Goal: Task Accomplishment & Management: Manage account settings

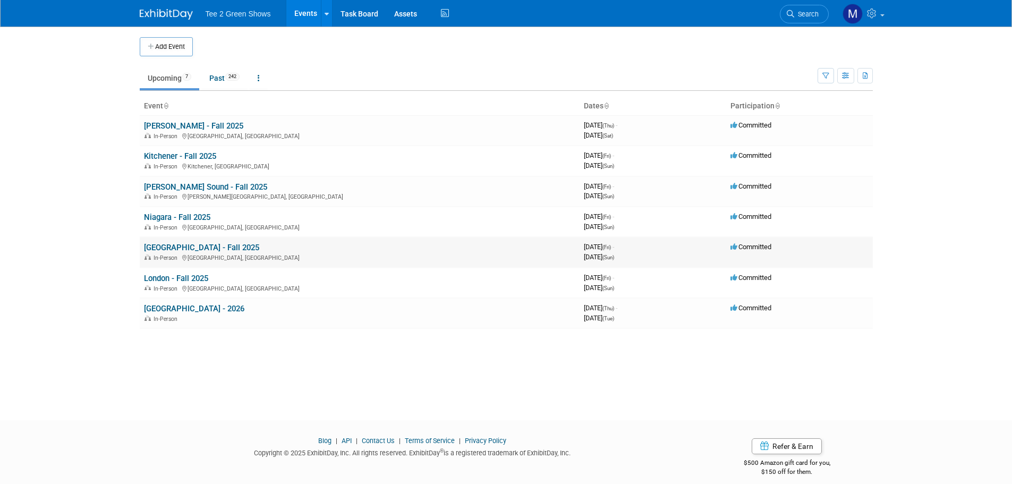
click at [179, 243] on link "[GEOGRAPHIC_DATA] - Fall 2025" at bounding box center [201, 248] width 115 height 10
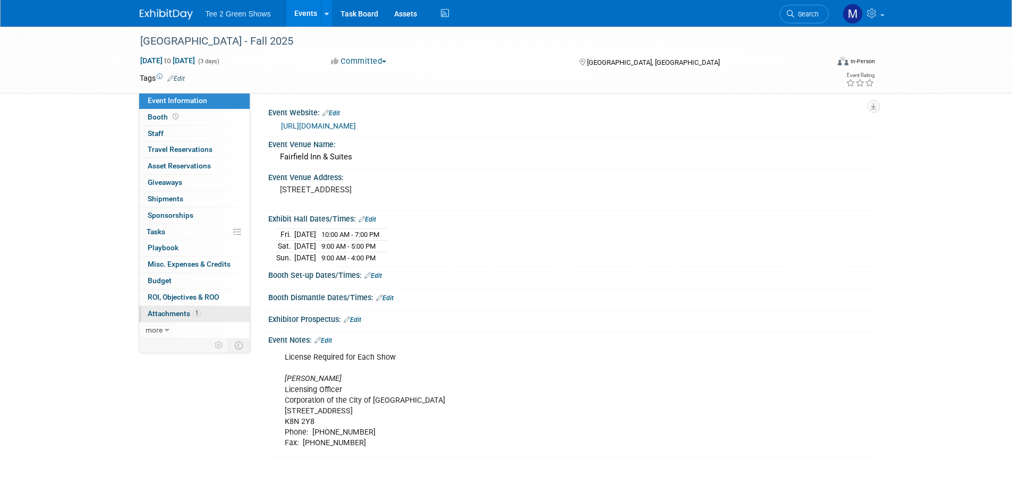
click at [195, 318] on link "1 Attachments 1" at bounding box center [194, 314] width 110 height 16
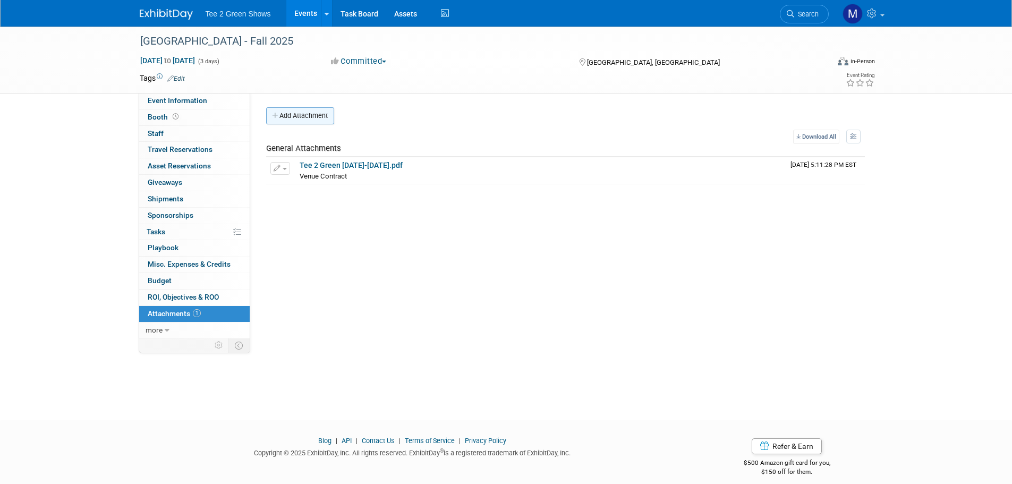
click at [307, 109] on button "Add Attachment" at bounding box center [300, 115] width 68 height 17
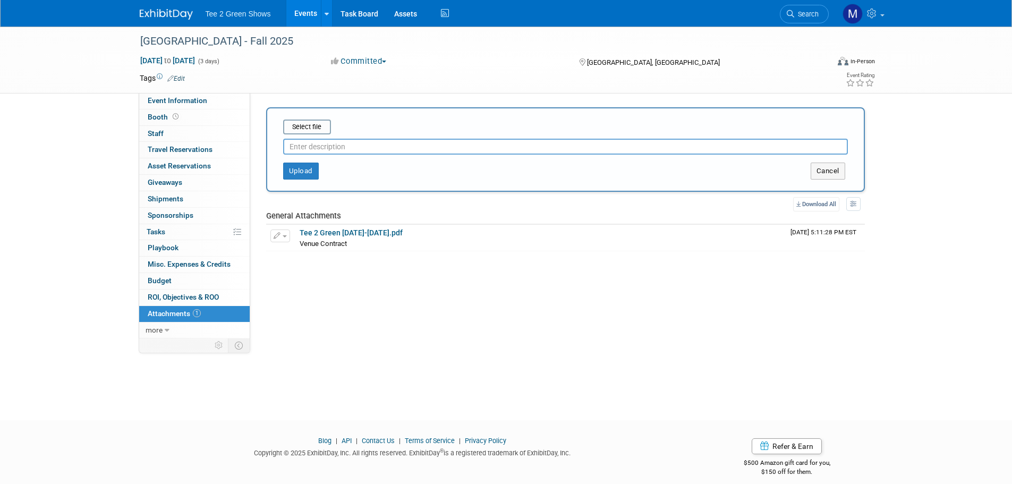
click at [311, 146] on input "text" at bounding box center [565, 147] width 564 height 16
type input "Business License Payment"
click at [309, 128] on input "file" at bounding box center [266, 127] width 126 height 13
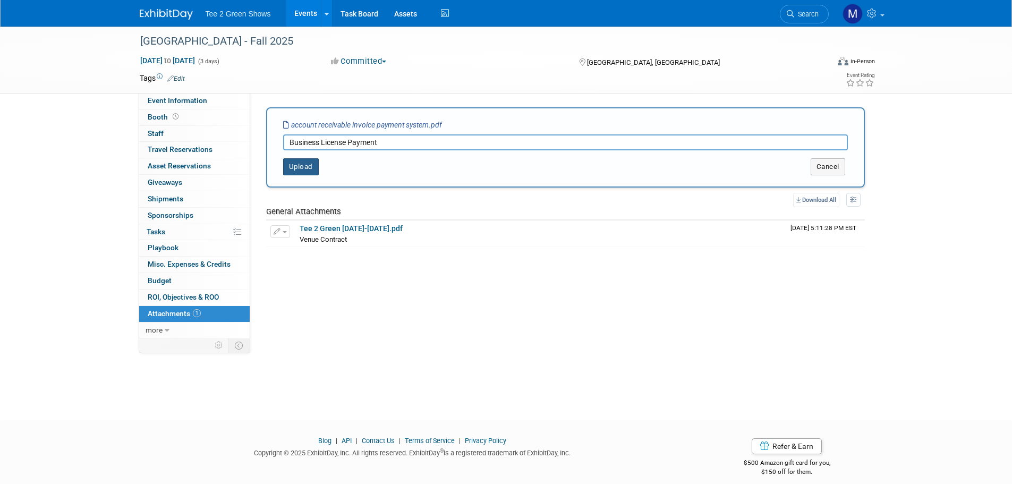
click at [299, 166] on button "Upload" at bounding box center [301, 166] width 36 height 17
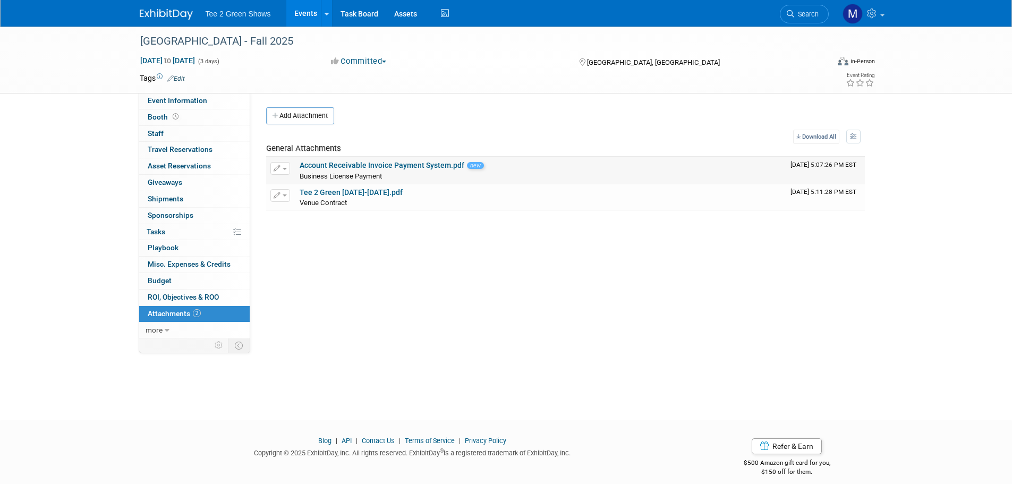
click at [336, 165] on link "Account Receivable Invoice Payment System.pdf" at bounding box center [381, 165] width 165 height 8
